Goal: Task Accomplishment & Management: Use online tool/utility

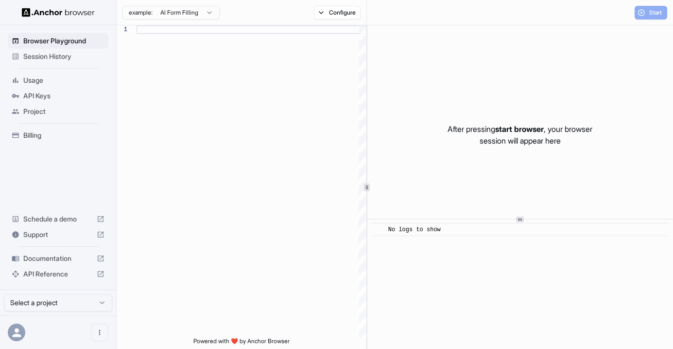
scroll to position [79, 0]
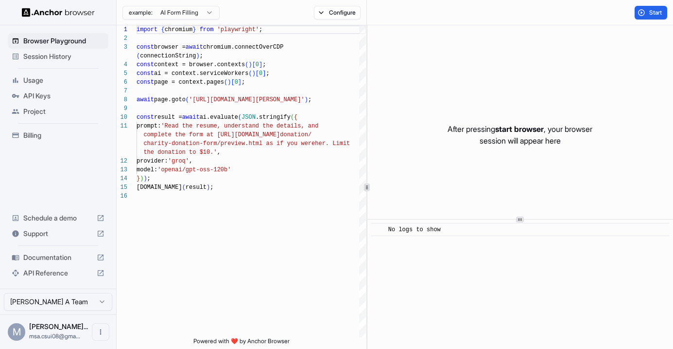
click at [47, 83] on span "Usage" at bounding box center [63, 80] width 81 height 10
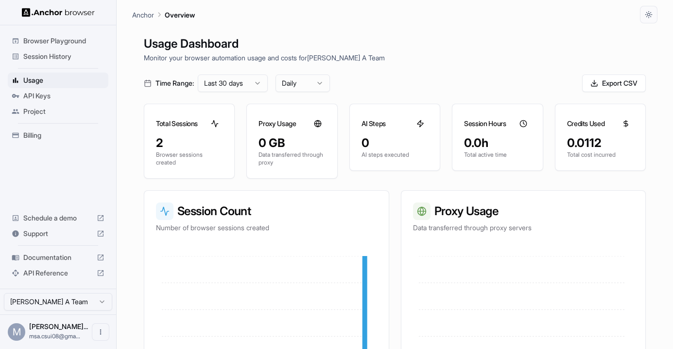
click at [414, 87] on div "Time Range: Last 30 days Daily Export CSV" at bounding box center [395, 82] width 502 height 17
click at [316, 154] on p "Data transferred through proxy" at bounding box center [292, 159] width 67 height 16
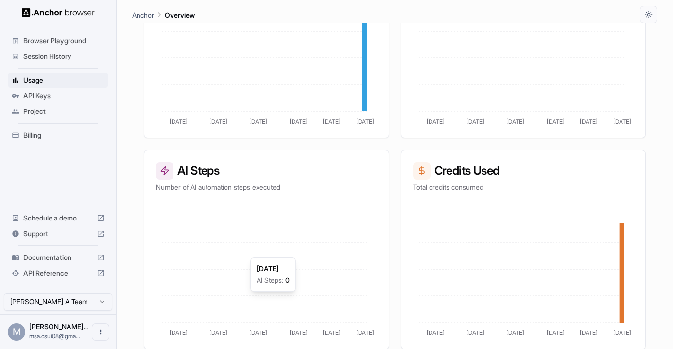
scroll to position [252, 0]
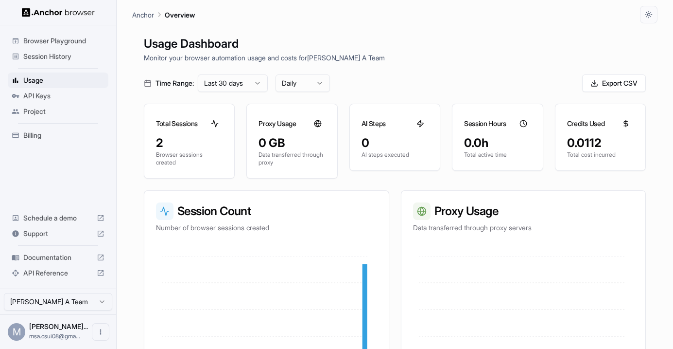
click at [395, 62] on p "Monitor your browser automation usage and costs for Mahdi Syahbana A Team" at bounding box center [395, 57] width 502 height 10
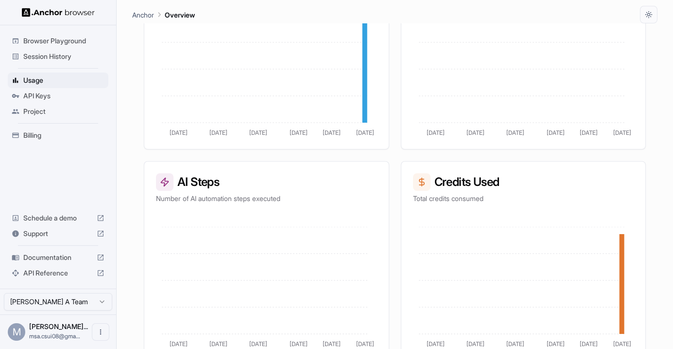
scroll to position [234, 0]
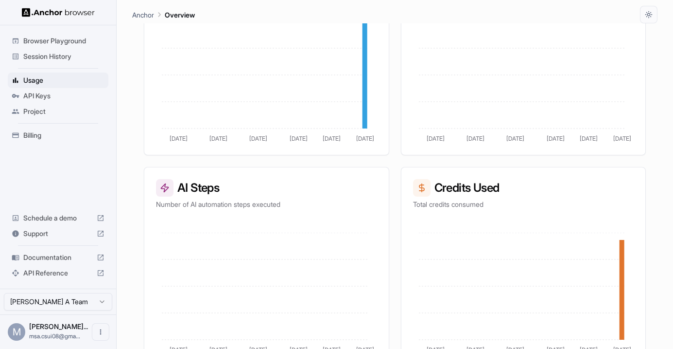
click at [79, 133] on span "Billing" at bounding box center [63, 135] width 81 height 10
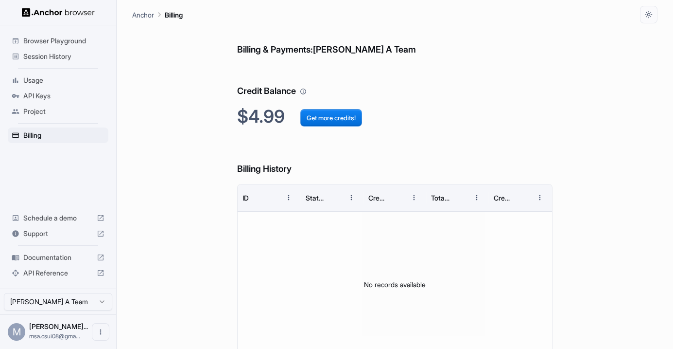
click at [192, 77] on div "Billing & Payments: Mahdi Syahbana A Team Credit Balance $4.99 Get more credits…" at bounding box center [394, 203] width 525 height 360
click at [60, 43] on span "Browser Playground" at bounding box center [63, 41] width 81 height 10
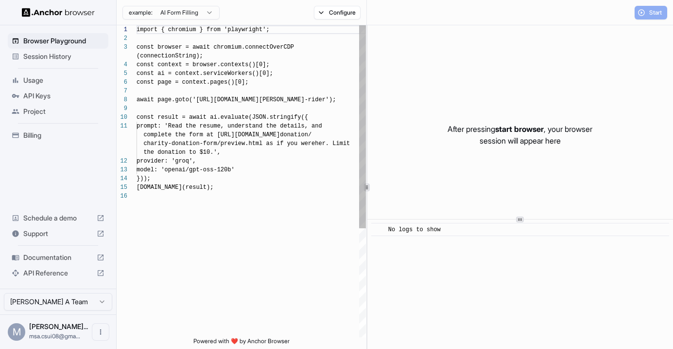
scroll to position [79, 0]
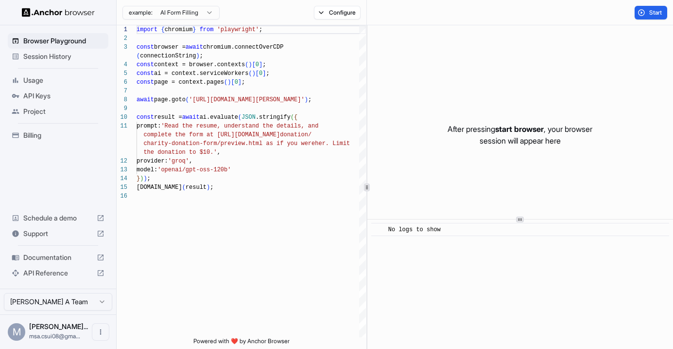
click at [64, 84] on span "Usage" at bounding box center [63, 80] width 81 height 10
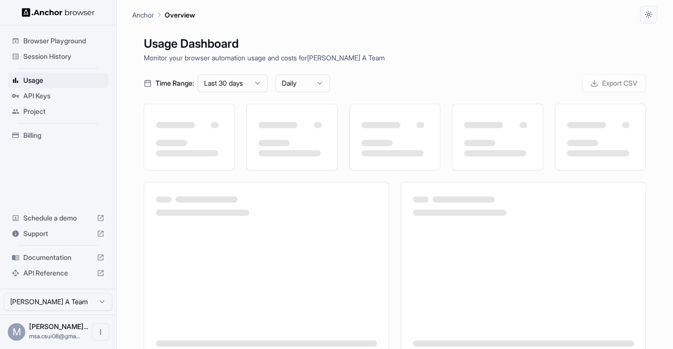
click at [69, 61] on span "Session History" at bounding box center [63, 57] width 81 height 10
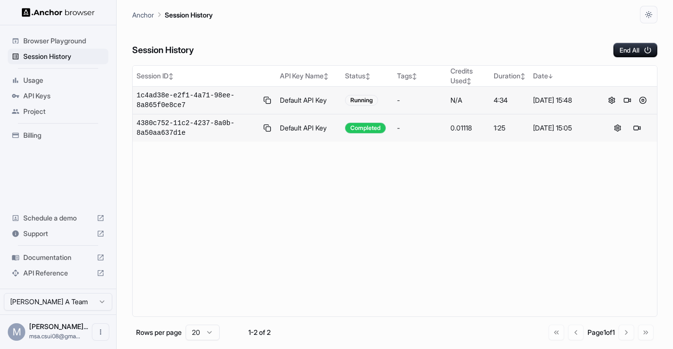
click at [203, 99] on span "1c4ad38e-e2f1-4a71-98ee-8a865f0e8ce7" at bounding box center [198, 99] width 122 height 19
click at [627, 100] on button at bounding box center [628, 100] width 12 height 12
click at [50, 37] on span "Browser Playground" at bounding box center [63, 41] width 81 height 10
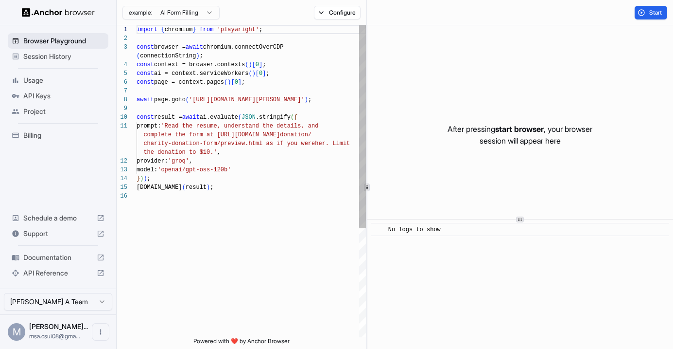
scroll to position [79, 0]
click at [52, 81] on span "Usage" at bounding box center [63, 80] width 81 height 10
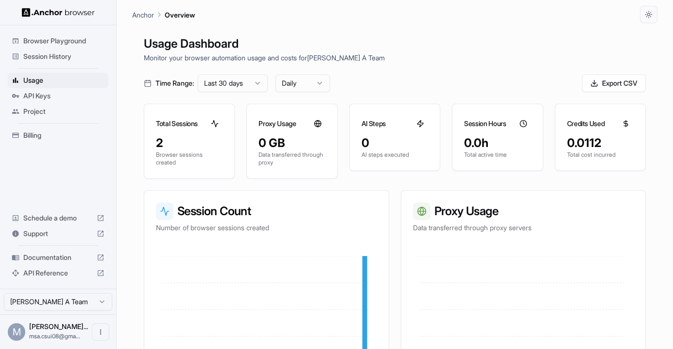
click at [417, 122] on icon at bounding box center [421, 124] width 8 height 8
click at [520, 122] on icon at bounding box center [524, 124] width 8 height 8
click at [628, 150] on div "0.0112" at bounding box center [600, 143] width 67 height 16
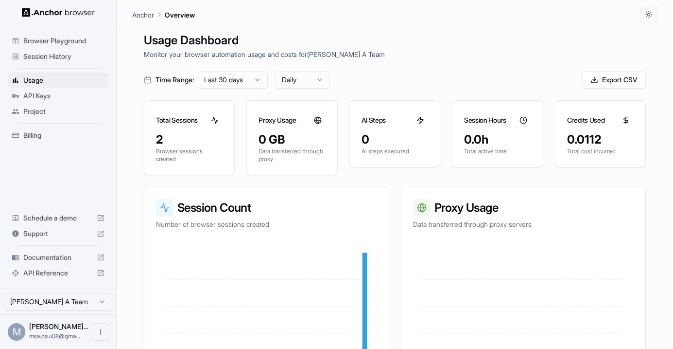
scroll to position [4, 0]
click at [66, 92] on span "API Keys" at bounding box center [63, 96] width 81 height 10
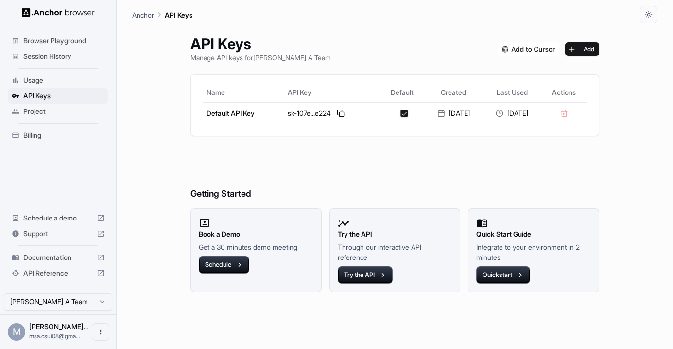
click at [71, 60] on span "Session History" at bounding box center [63, 57] width 81 height 10
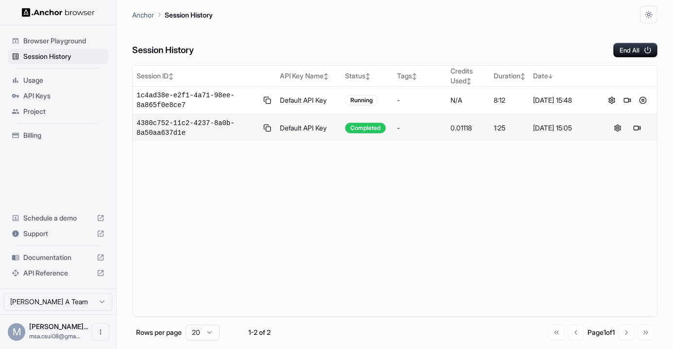
click at [78, 44] on span "Browser Playground" at bounding box center [63, 41] width 81 height 10
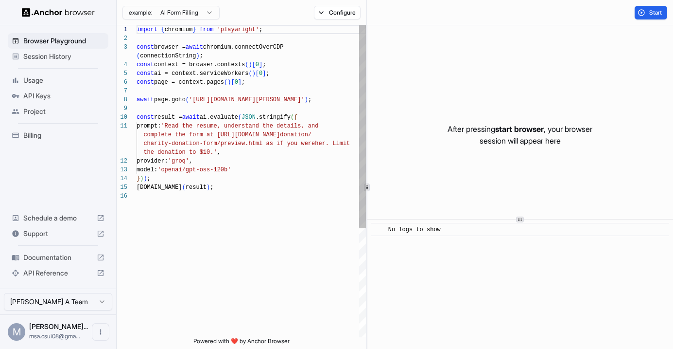
scroll to position [79, 0]
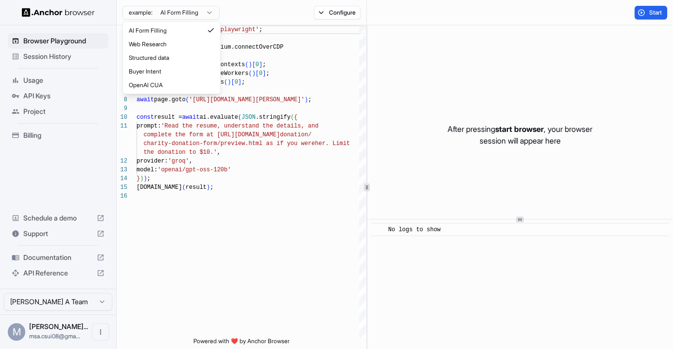
click at [181, 17] on html "Browser Playground Session History Usage API Keys Project Billing Schedule a de…" at bounding box center [336, 174] width 673 height 349
click at [337, 11] on html "Browser Playground Session History Usage API Keys Project Billing Schedule a de…" at bounding box center [336, 174] width 673 height 349
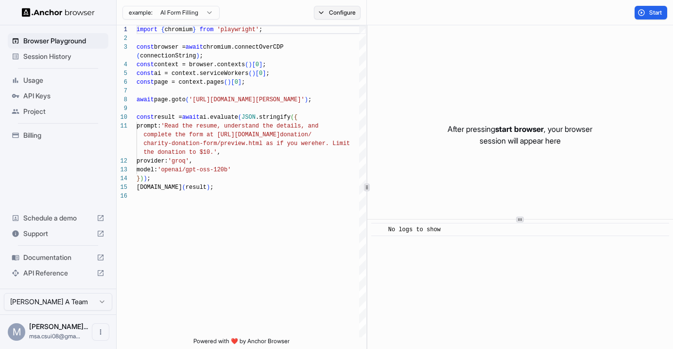
click at [337, 12] on button "Configure" at bounding box center [337, 13] width 47 height 14
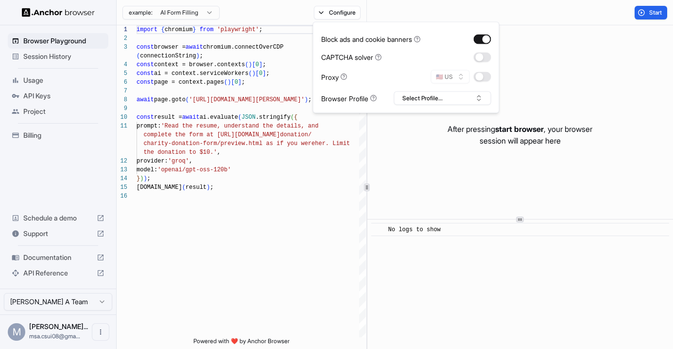
click at [193, 12] on html "Browser Playground Session History Usage API Keys Project Billing Schedule a de…" at bounding box center [336, 174] width 673 height 349
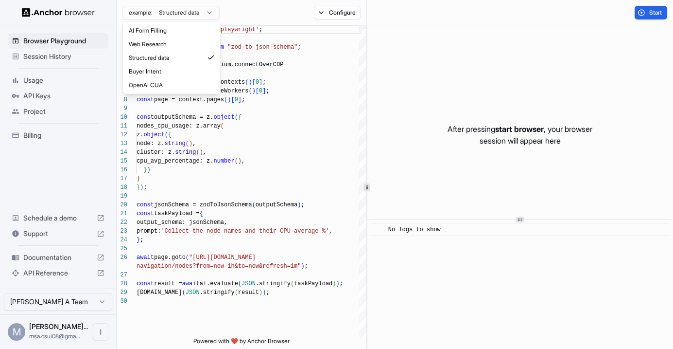
click at [179, 13] on html "Browser Playground Session History Usage API Keys Project Billing Schedule a de…" at bounding box center [336, 174] width 673 height 349
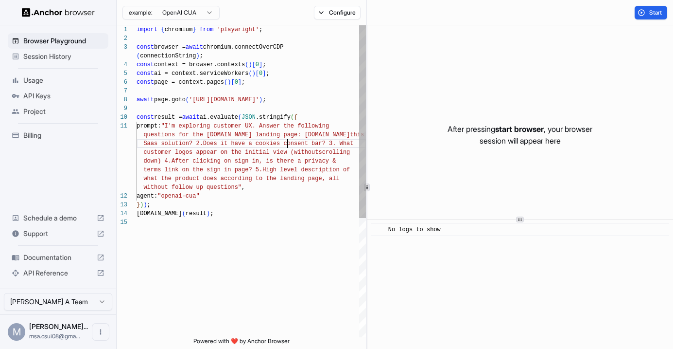
click at [286, 143] on div "import { chromium } from 'playwright' ; const browser = await chromium.connectO…" at bounding box center [251, 277] width 229 height 504
click at [323, 145] on div "import { chromium } from 'playwright' ; const browser = await chromium.connectO…" at bounding box center [251, 277] width 229 height 504
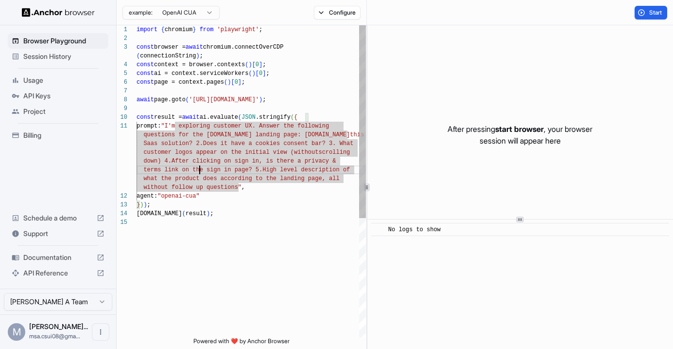
click at [201, 166] on div "import { chromium } from 'playwright' ; const browser = await chromium.connectO…" at bounding box center [251, 277] width 229 height 504
click at [257, 205] on div "import { chromium } from 'playwright' ; const browser = await chromium.connectO…" at bounding box center [251, 277] width 229 height 504
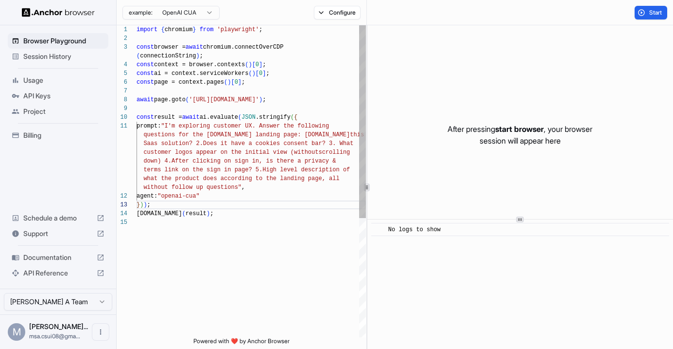
click at [302, 85] on div "import { chromium } from 'playwright' ; const browser = await chromium.connectO…" at bounding box center [251, 277] width 229 height 504
click at [649, 10] on span "Start" at bounding box center [656, 13] width 14 height 8
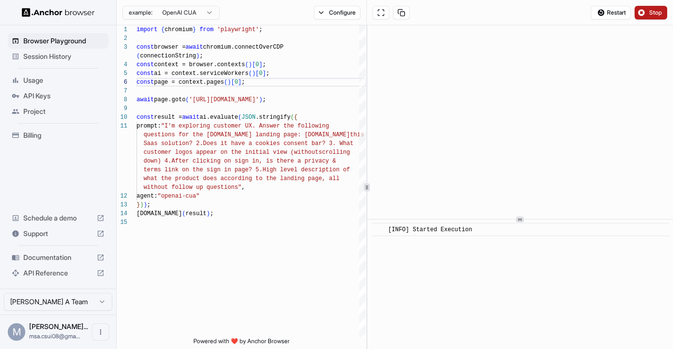
scroll to position [4, 0]
click at [328, 17] on button "Configure" at bounding box center [337, 13] width 47 height 14
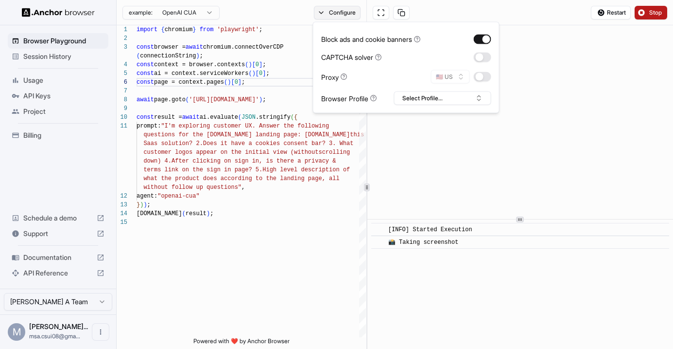
click at [329, 14] on button "Configure" at bounding box center [337, 13] width 47 height 14
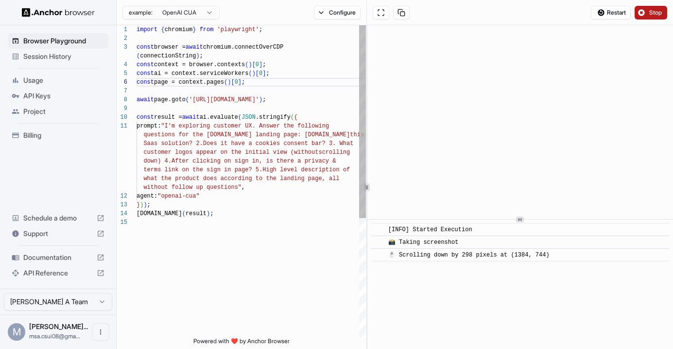
type textarea "**********"
click at [278, 164] on div "import { chromium } from 'playwright' ; const browser = await chromium.connectO…" at bounding box center [251, 277] width 229 height 504
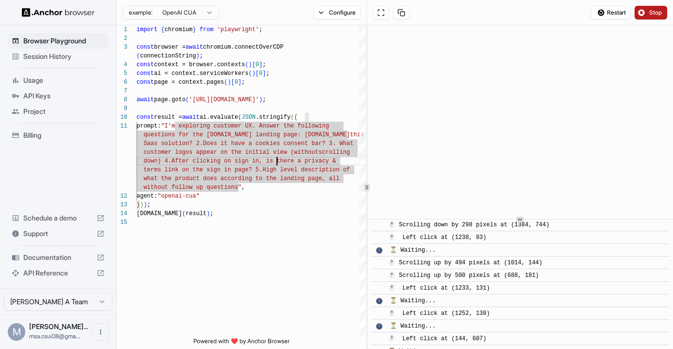
scroll to position [43, 0]
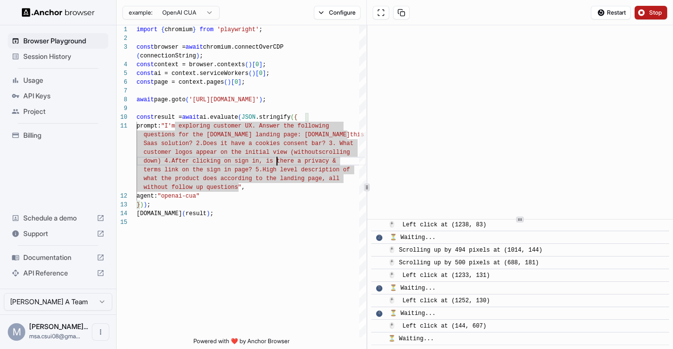
click at [45, 83] on span "Usage" at bounding box center [63, 80] width 81 height 10
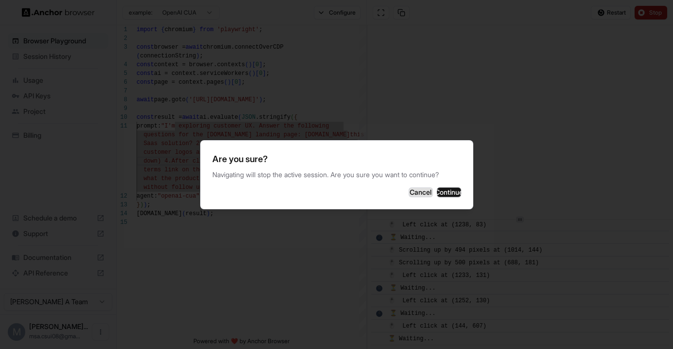
click at [409, 192] on button "Cancel" at bounding box center [421, 192] width 24 height 10
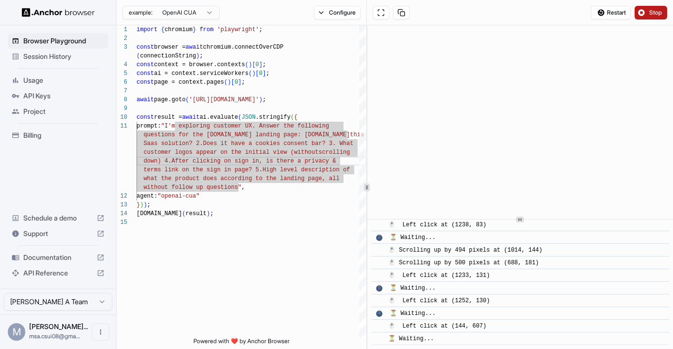
click at [563, 241] on div "⏳ Waiting..." at bounding box center [524, 237] width 269 height 10
click at [59, 82] on span "Usage" at bounding box center [63, 80] width 81 height 10
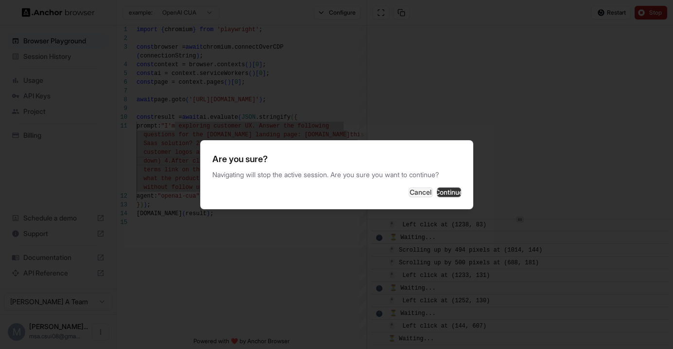
click at [445, 197] on button "Continue" at bounding box center [449, 192] width 24 height 10
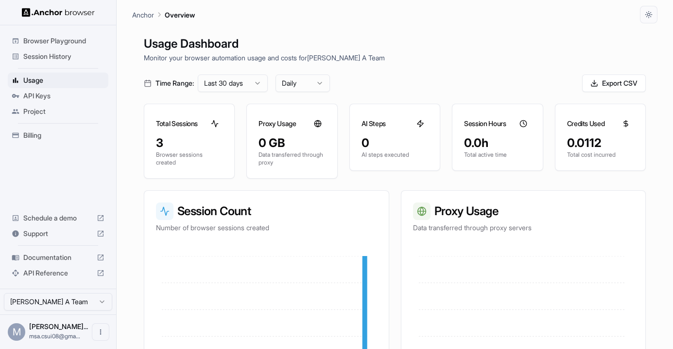
click at [67, 57] on span "Session History" at bounding box center [63, 57] width 81 height 10
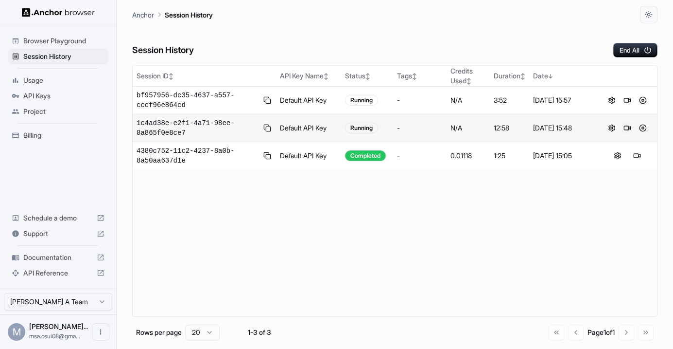
click at [626, 129] on button at bounding box center [628, 128] width 12 height 12
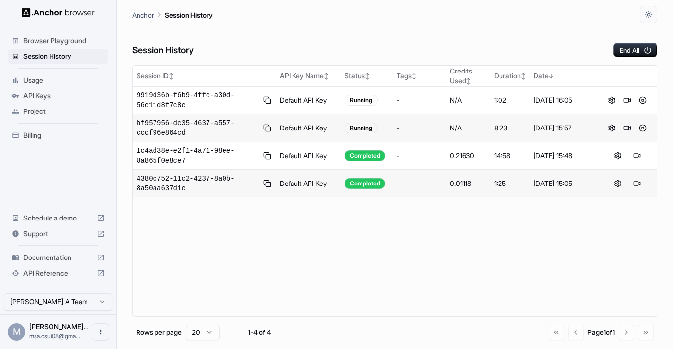
click at [38, 9] on img at bounding box center [58, 12] width 73 height 9
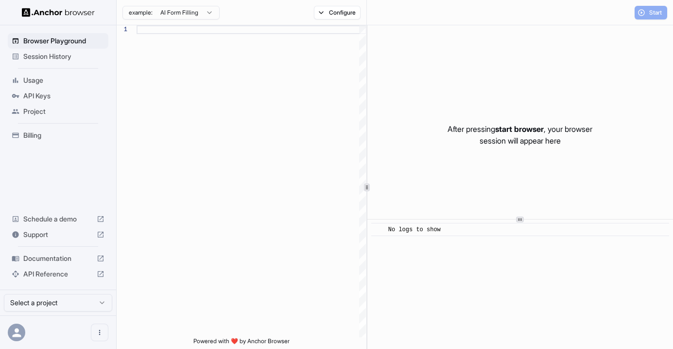
scroll to position [79, 0]
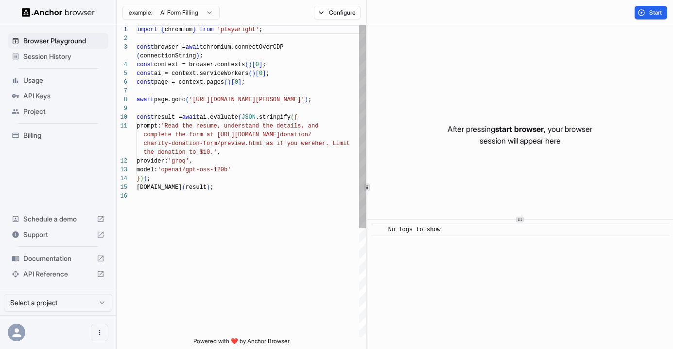
scroll to position [79, 0]
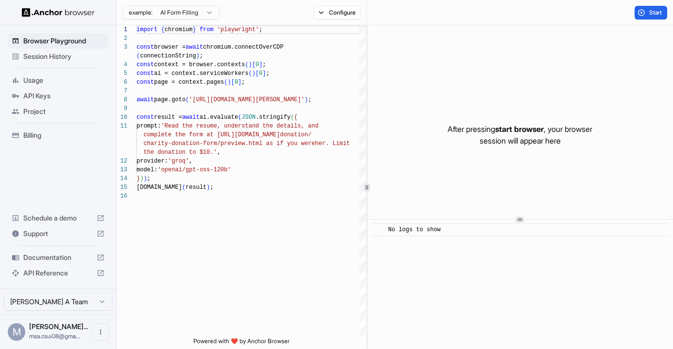
click at [40, 128] on div "Billing" at bounding box center [58, 135] width 101 height 16
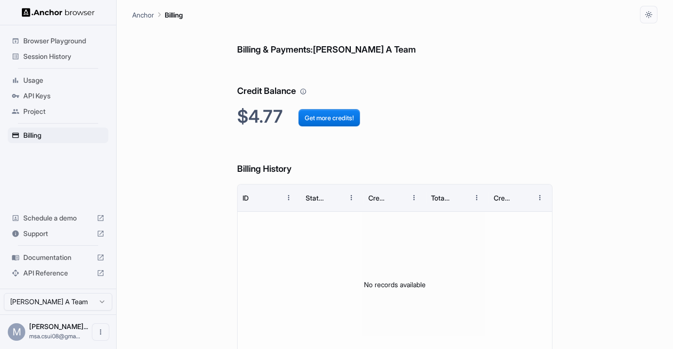
drag, startPoint x: 204, startPoint y: 111, endPoint x: 177, endPoint y: 112, distance: 26.8
click at [204, 111] on div "Billing & Payments: [PERSON_NAME] A Team Credit Balance $4.77 Get more credits!…" at bounding box center [394, 203] width 525 height 360
click at [38, 77] on span "Usage" at bounding box center [63, 80] width 81 height 10
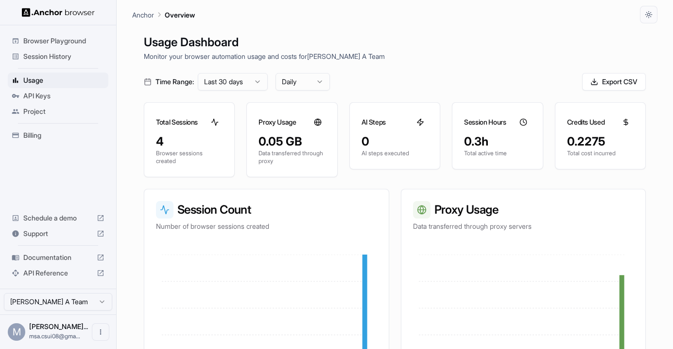
scroll to position [2, 0]
click at [69, 320] on div "M [PERSON_NAME]... msa.csui08@gma..." at bounding box center [58, 331] width 116 height 35
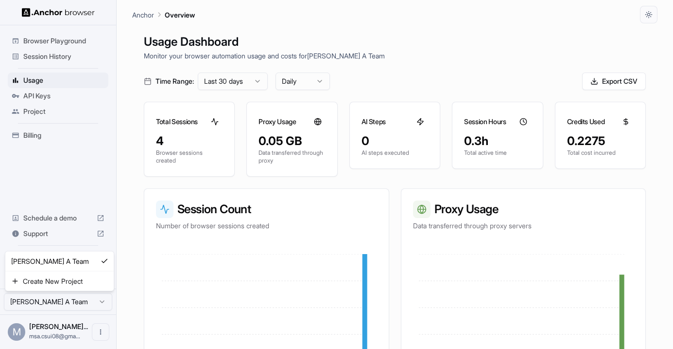
click at [73, 303] on html "Browser Playground Session History Usage API Keys Project Billing Schedule a de…" at bounding box center [336, 174] width 673 height 349
click at [75, 196] on html "Browser Playground Session History Usage API Keys Project Billing Schedule a de…" at bounding box center [336, 174] width 673 height 349
click at [61, 147] on div "Browser Playground Session History Usage API Keys Project Billing Schedule a de…" at bounding box center [58, 156] width 116 height 263
click at [66, 136] on span "Billing" at bounding box center [63, 135] width 81 height 10
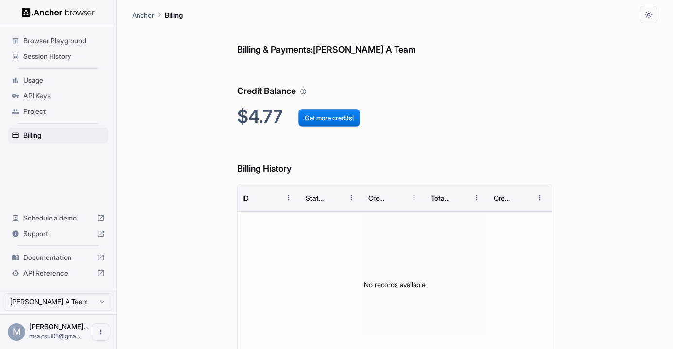
click at [216, 126] on div "Billing & Payments: [PERSON_NAME] A Team Credit Balance $4.77 Get more credits!…" at bounding box center [394, 203] width 525 height 360
click at [37, 45] on div "Browser Playground" at bounding box center [58, 41] width 101 height 16
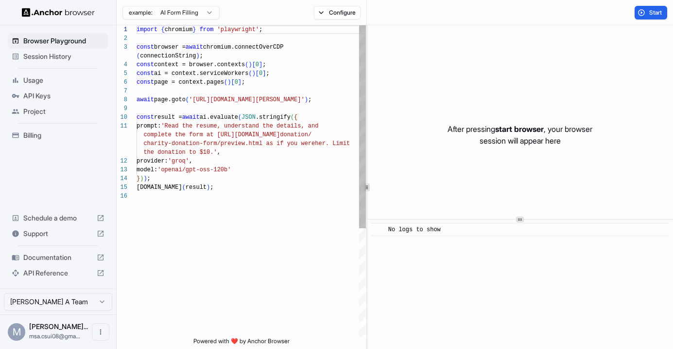
scroll to position [79, 0]
click at [58, 56] on span "Session History" at bounding box center [63, 57] width 81 height 10
